Goal: Book appointment/travel/reservation

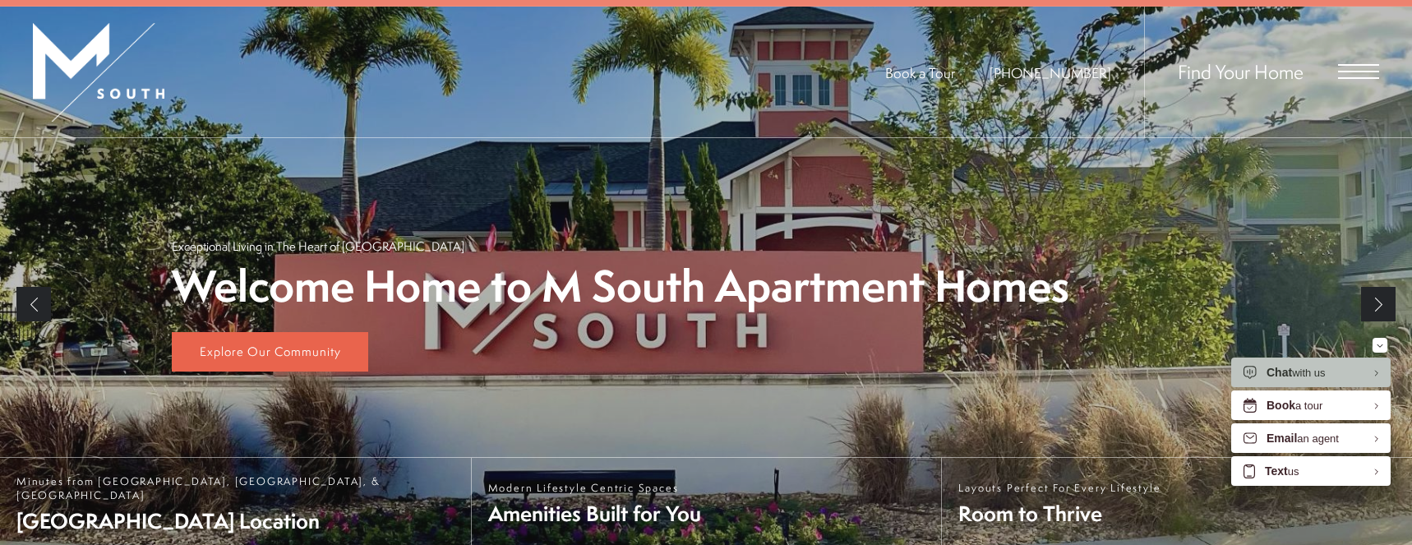
scroll to position [219, 0]
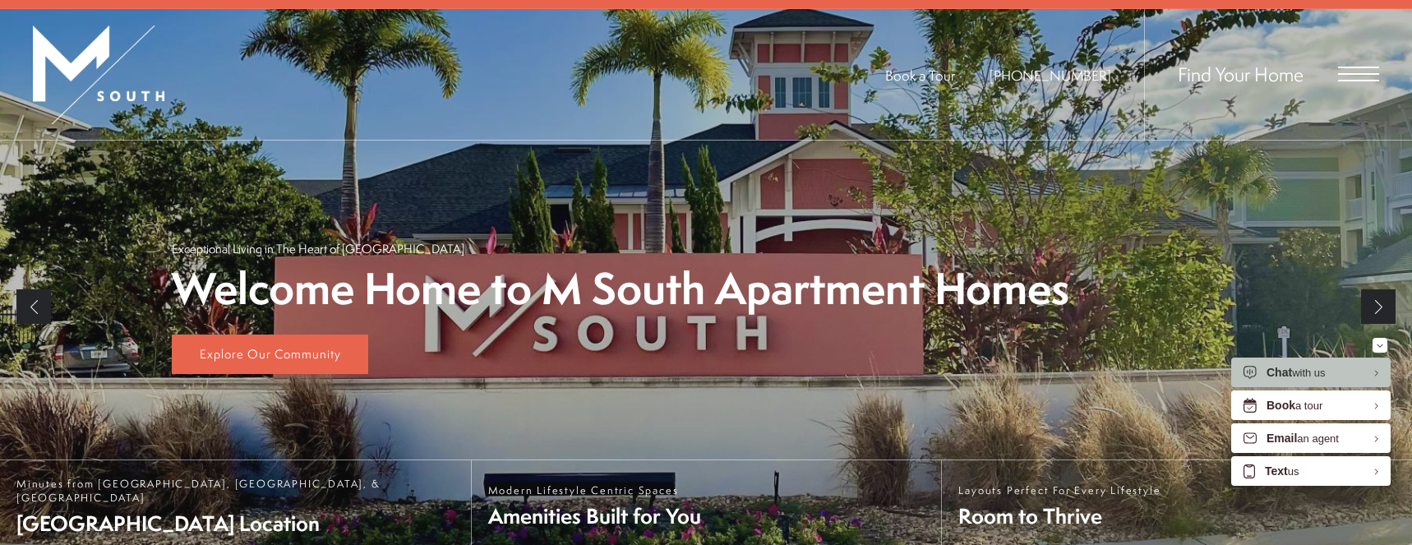
click at [1311, 71] on div "Find Your Home" at bounding box center [1261, 74] width 235 height 131
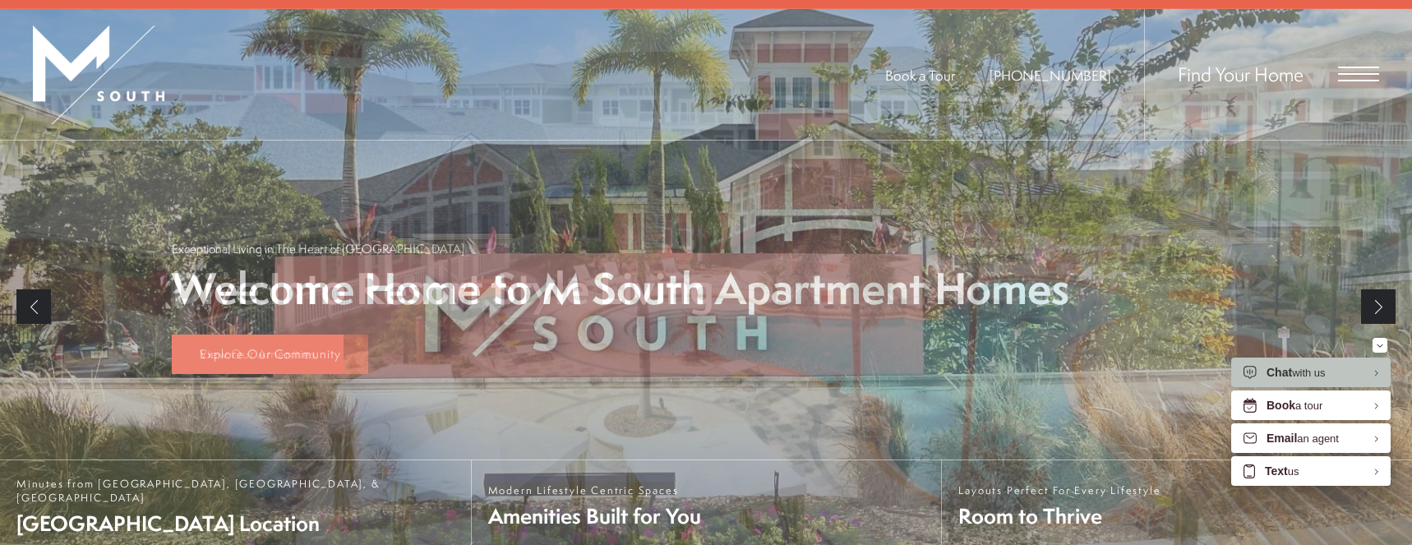
click at [1285, 74] on span "Find Your Home" at bounding box center [1240, 74] width 126 height 26
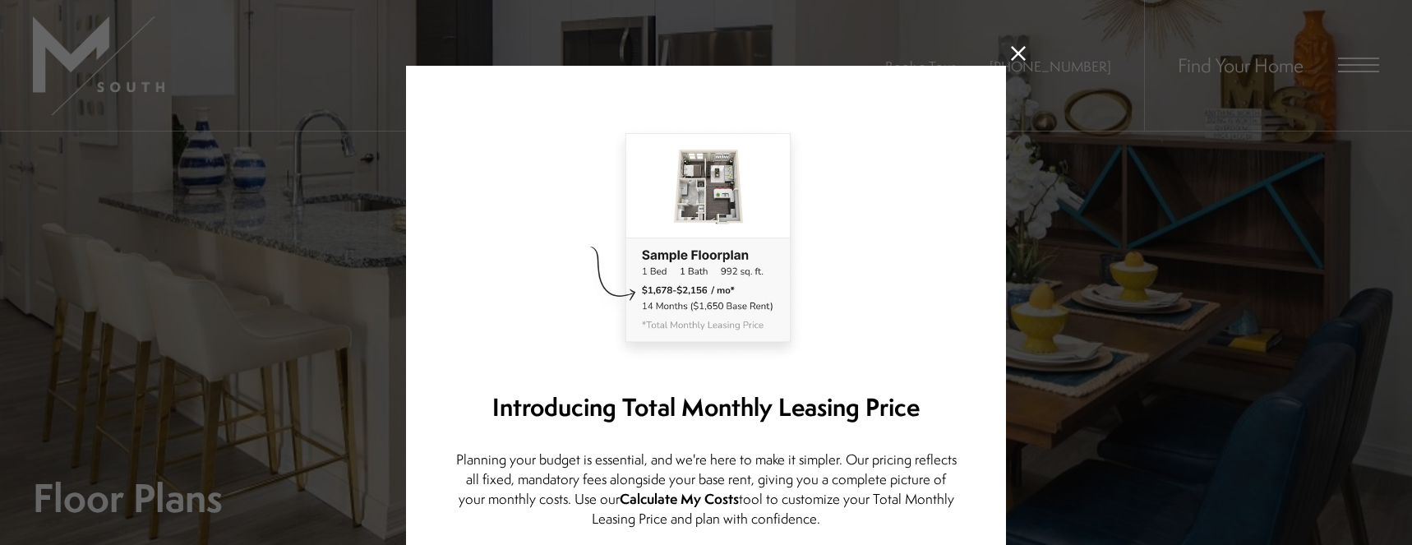
scroll to position [136, 0]
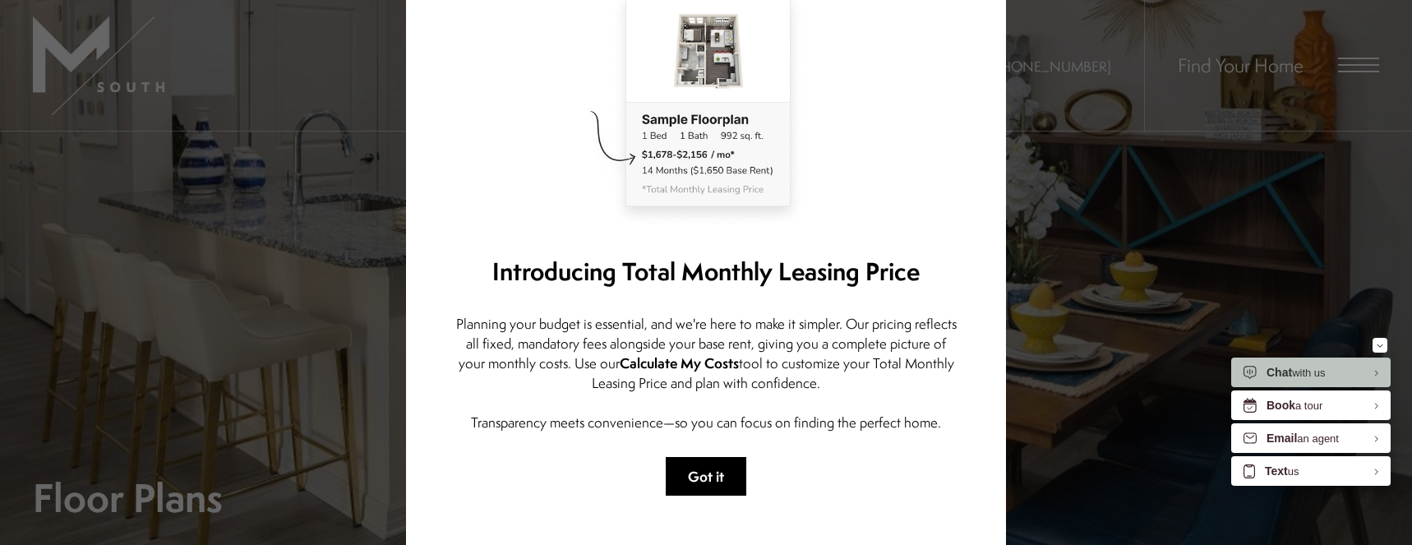
click at [713, 481] on button "Got it" at bounding box center [706, 476] width 81 height 39
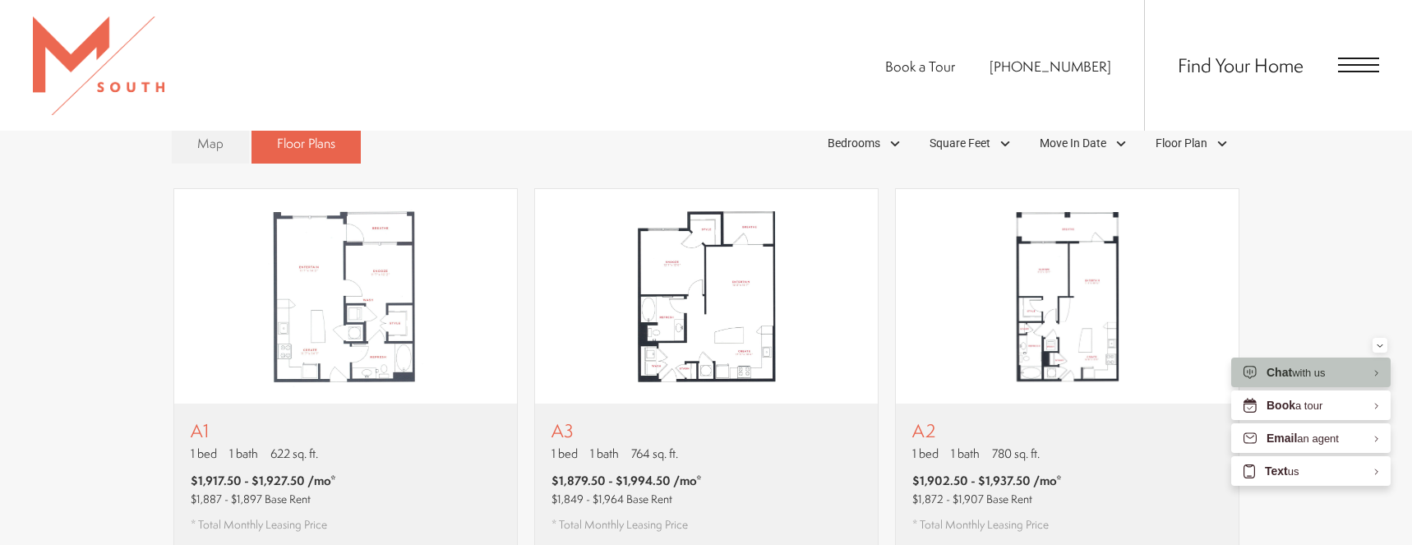
scroll to position [1065, 0]
click at [323, 401] on div "A1 1 bed 1 bath 622 sq. ft. $1,917.50 - $1,927.50 /mo* $1,887 - $1,897 Base Ren…" at bounding box center [345, 473] width 343 height 145
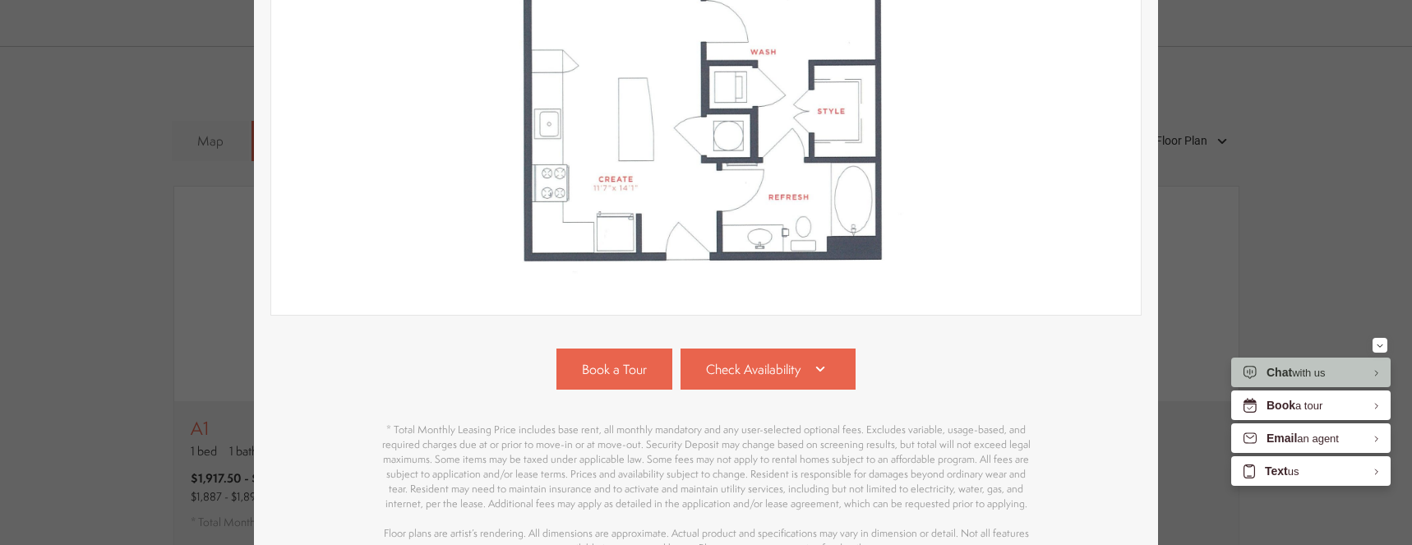
scroll to position [476, 0]
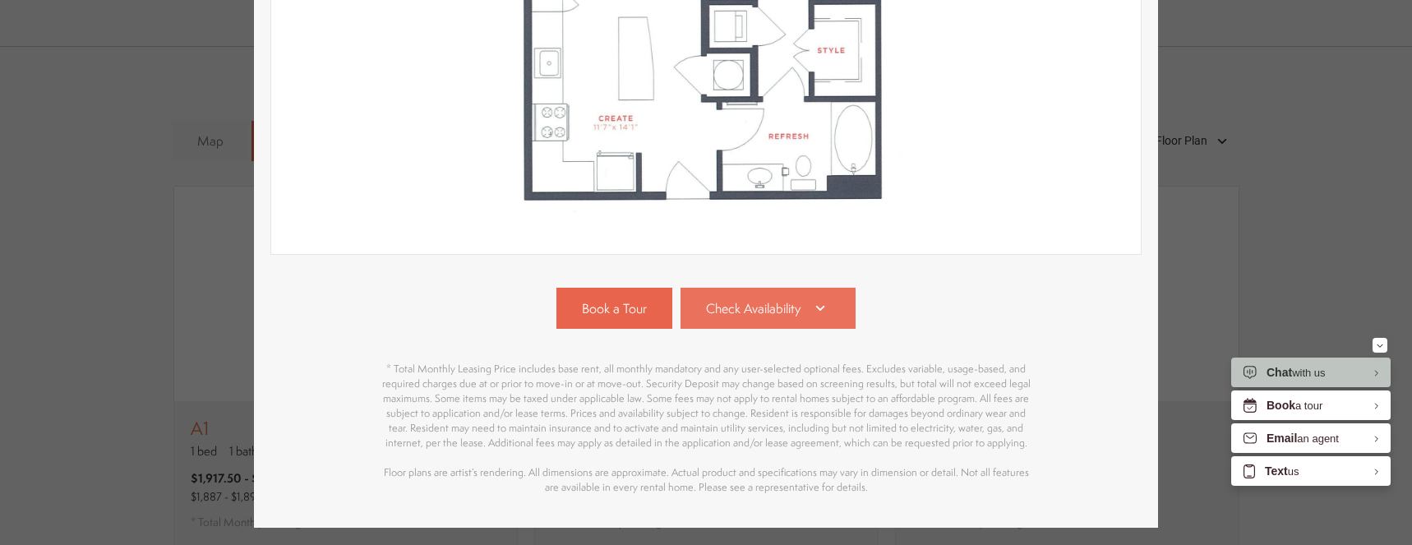
click at [795, 306] on span "Check Availability" at bounding box center [753, 308] width 94 height 19
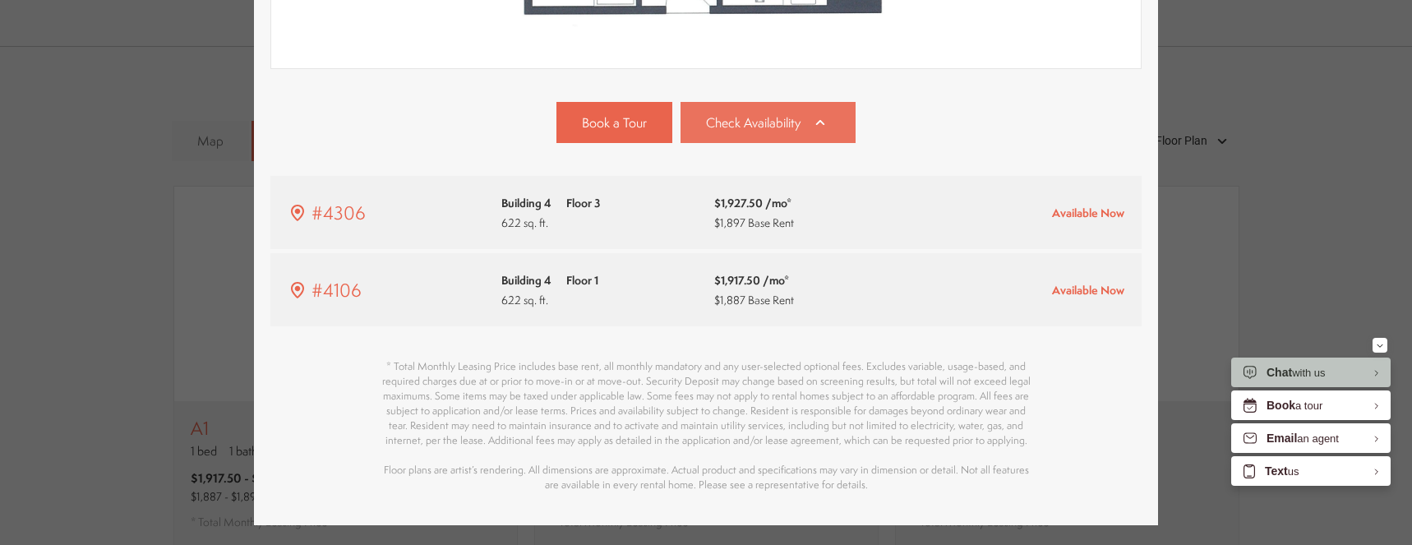
scroll to position [709, 0]
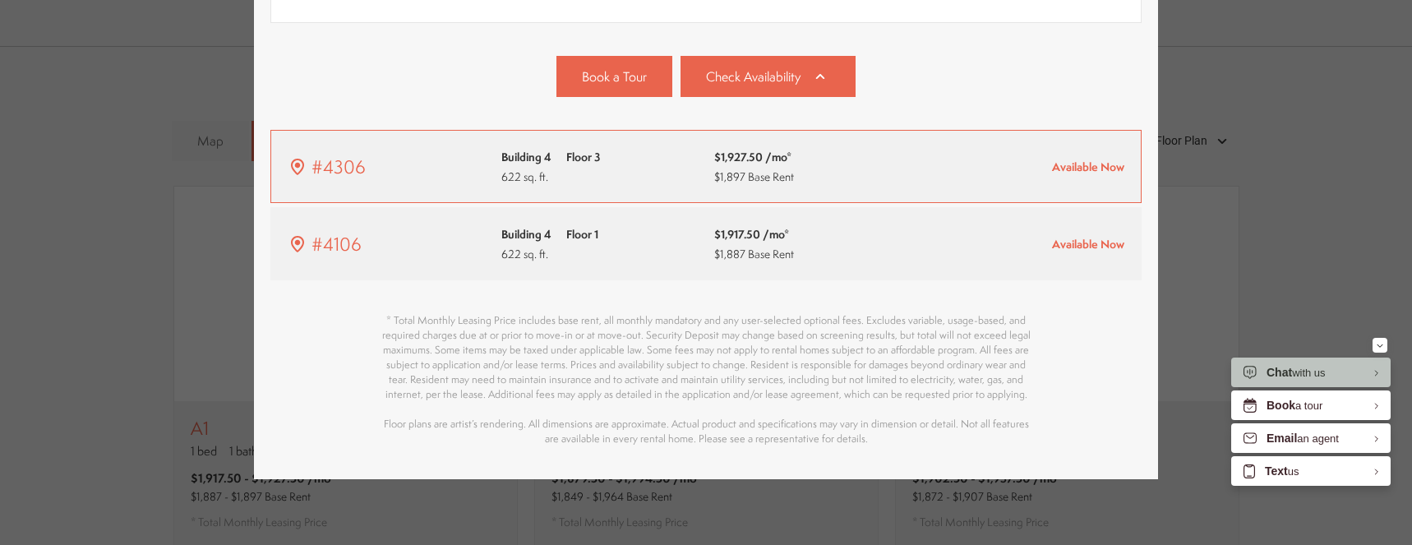
click at [1086, 169] on span "Available Now" at bounding box center [1088, 167] width 72 height 16
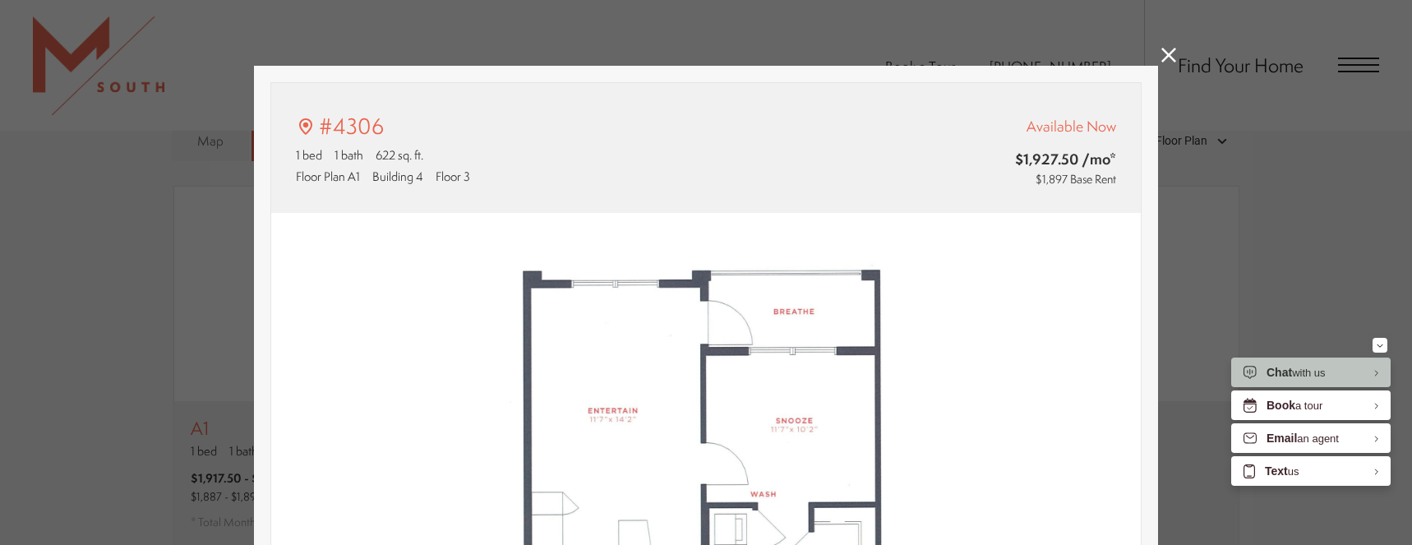
scroll to position [497, 0]
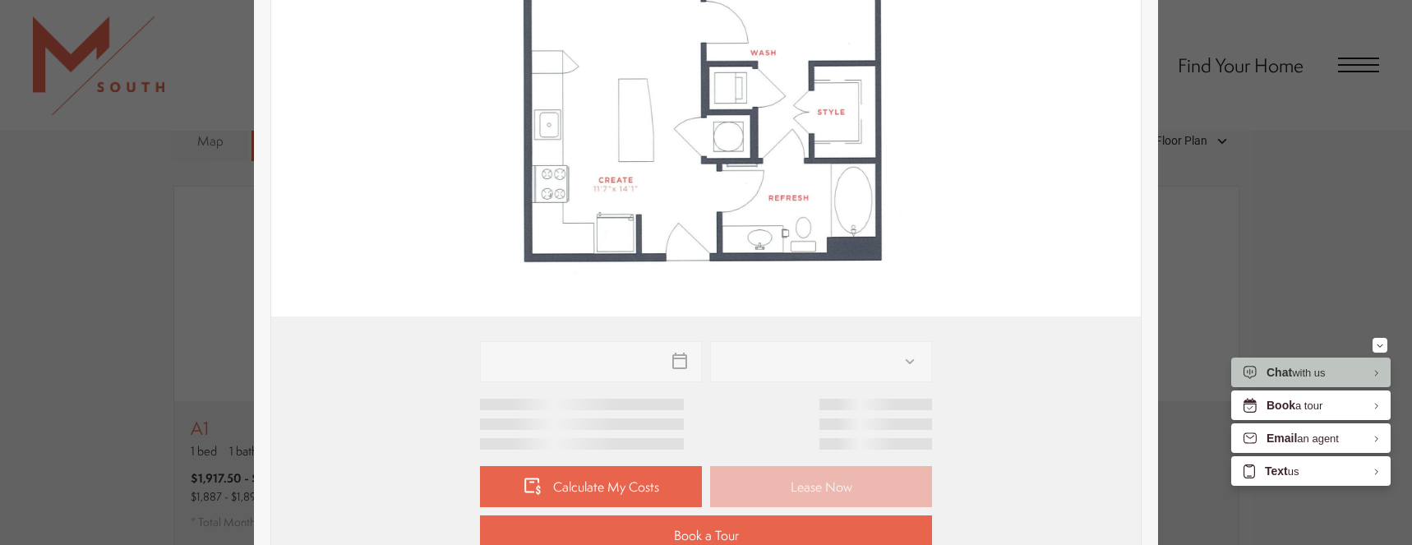
type input "**********"
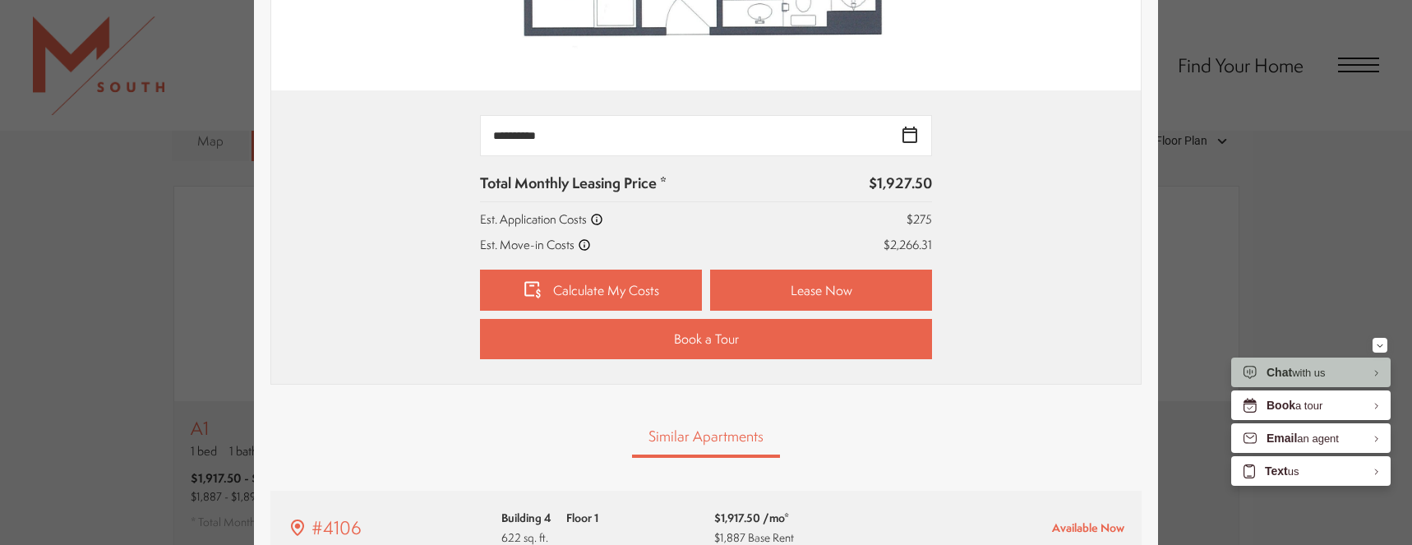
scroll to position [615, 0]
